Goal: Information Seeking & Learning: Learn about a topic

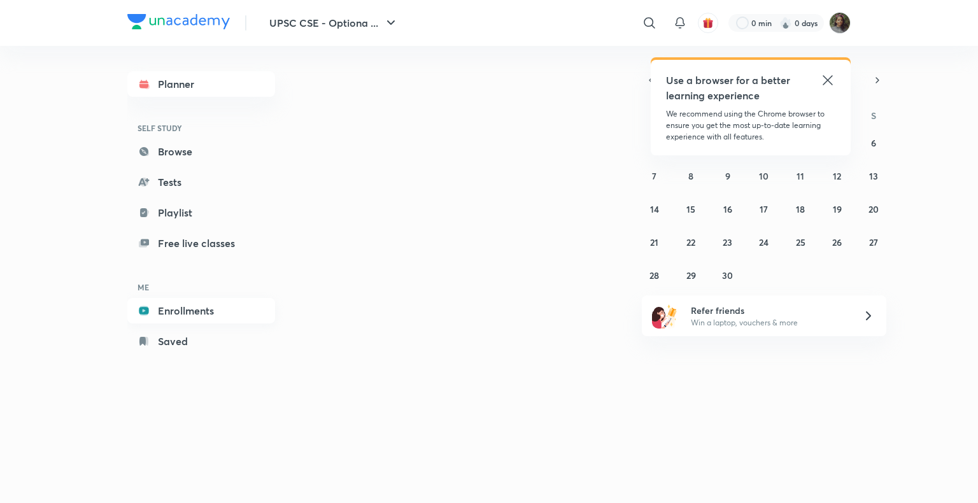
drag, startPoint x: 0, startPoint y: 0, endPoint x: 182, endPoint y: 305, distance: 355.1
click at [182, 305] on link "Enrollments" at bounding box center [201, 310] width 148 height 25
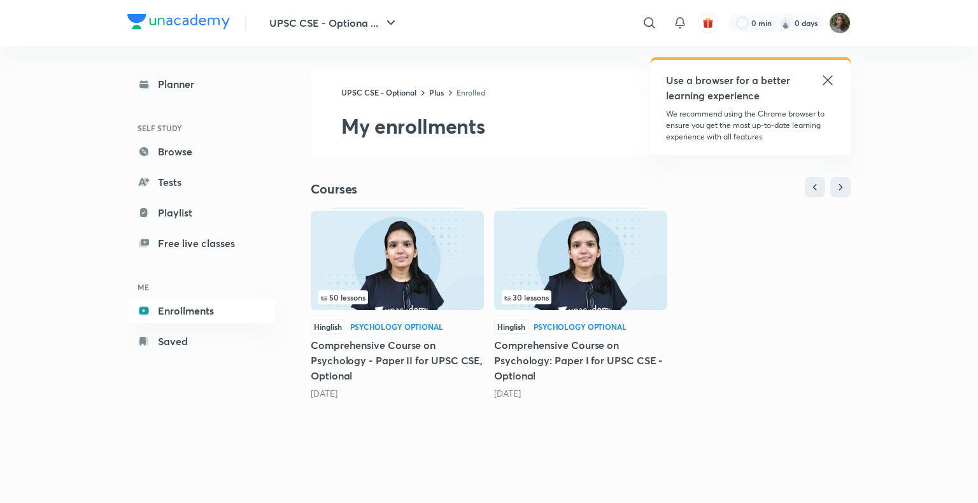
click at [767, 302] on div "50 lessons Hinglish Psychology Optional Comprehensive Course on Psychology - Pa…" at bounding box center [581, 324] width 540 height 235
click at [617, 267] on img at bounding box center [580, 260] width 173 height 99
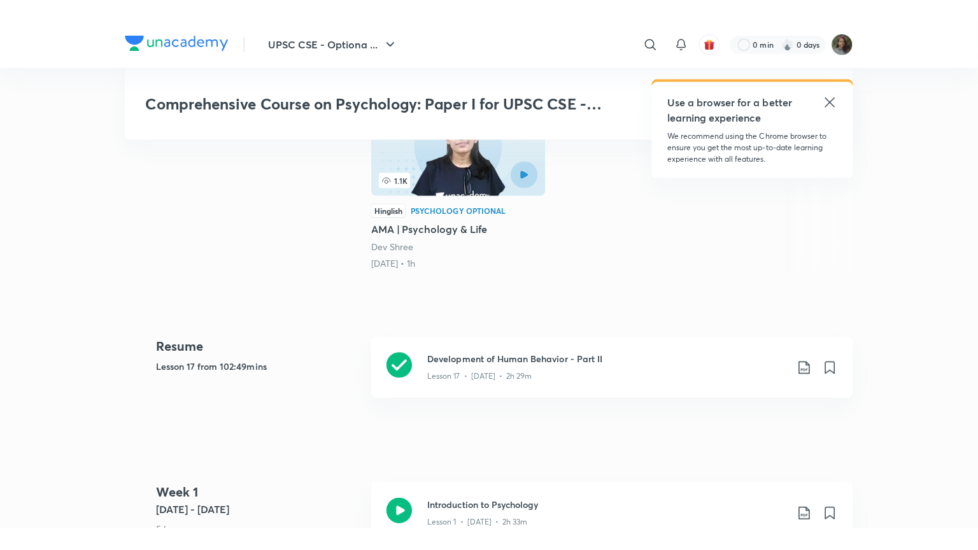
scroll to position [390, 0]
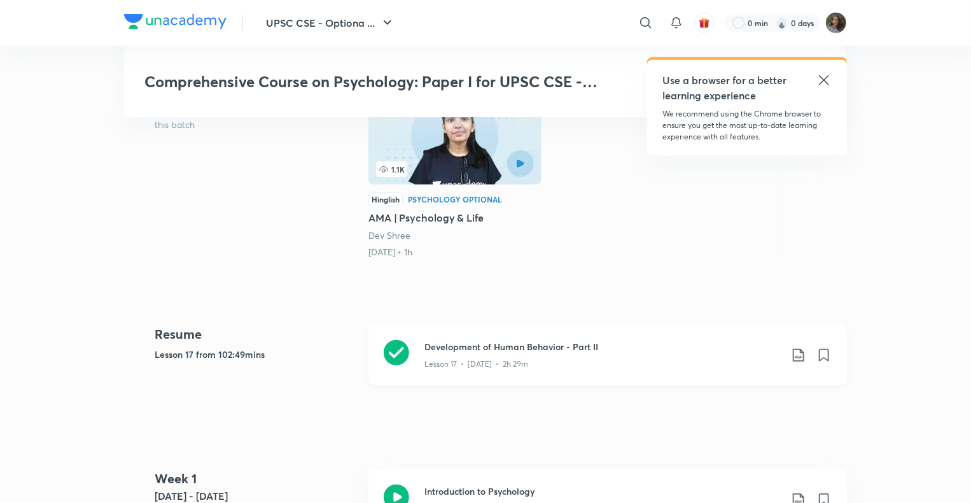
click at [398, 344] on icon at bounding box center [396, 352] width 25 height 25
